Goal: Task Accomplishment & Management: Use online tool/utility

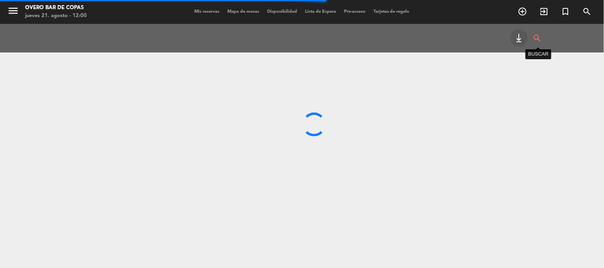
click at [542, 40] on icon "search" at bounding box center [538, 38] width 10 height 18
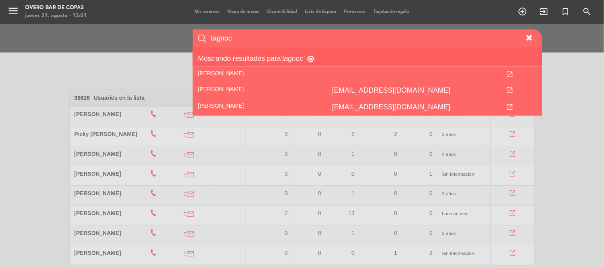
type input "tagnoc"
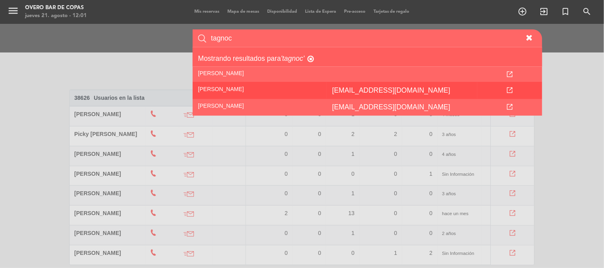
click at [506, 92] on td at bounding box center [510, 90] width 65 height 17
click at [513, 88] on icon at bounding box center [510, 91] width 6 height 6
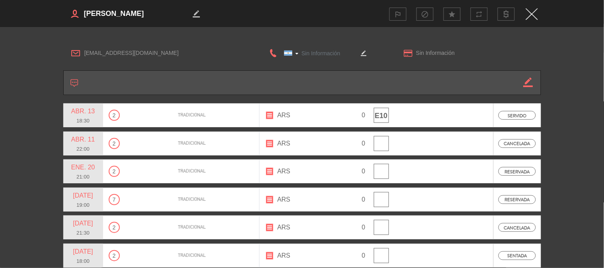
click at [531, 9] on img "Close" at bounding box center [532, 14] width 12 height 12
type input "[PHONE_NUMBER]"
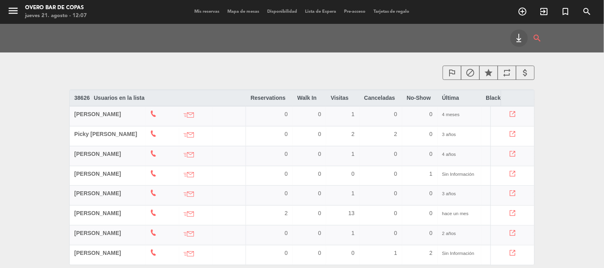
click at [237, 14] on div "Mis reservas Mapa de mesas Disponibilidad Lista de Espera Pre-acceso Tarjetas d…" at bounding box center [301, 11] width 223 height 7
click at [240, 12] on span "Mapa de mesas" at bounding box center [243, 12] width 40 height 4
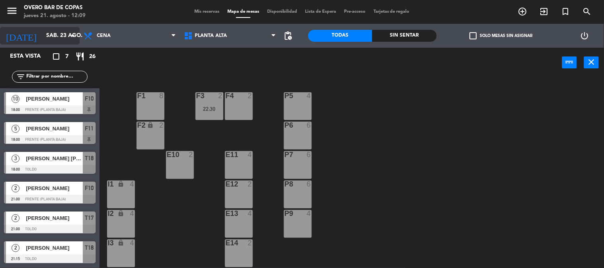
click at [58, 39] on input "sáb. 23 ago." at bounding box center [80, 36] width 76 height 14
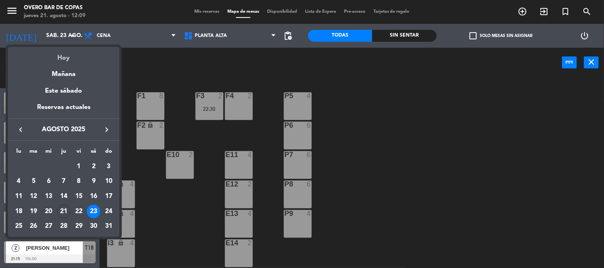
click at [67, 56] on div "Hoy" at bounding box center [64, 55] width 112 height 16
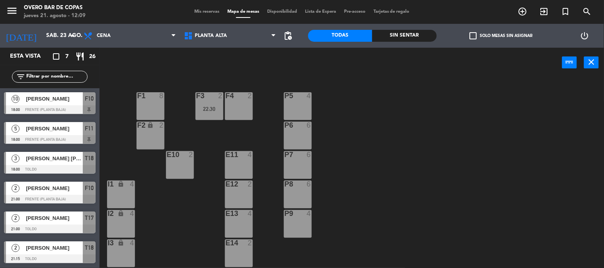
type input "jue. 21 ago."
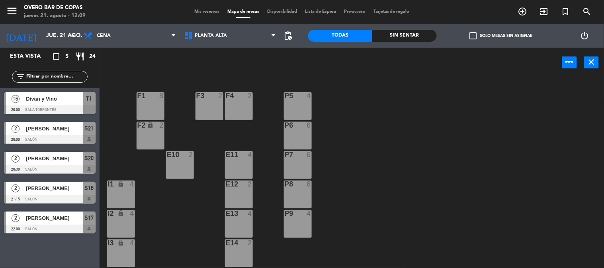
click at [407, 133] on div "P5 4 F1 8 F3 2 F4 2 P6 6 F2 lock 2 P7 6 E10 2 E11 4 P8 6 E12 2 I1 lock 4 P9 4 E…" at bounding box center [355, 173] width 499 height 191
